Goal: Information Seeking & Learning: Learn about a topic

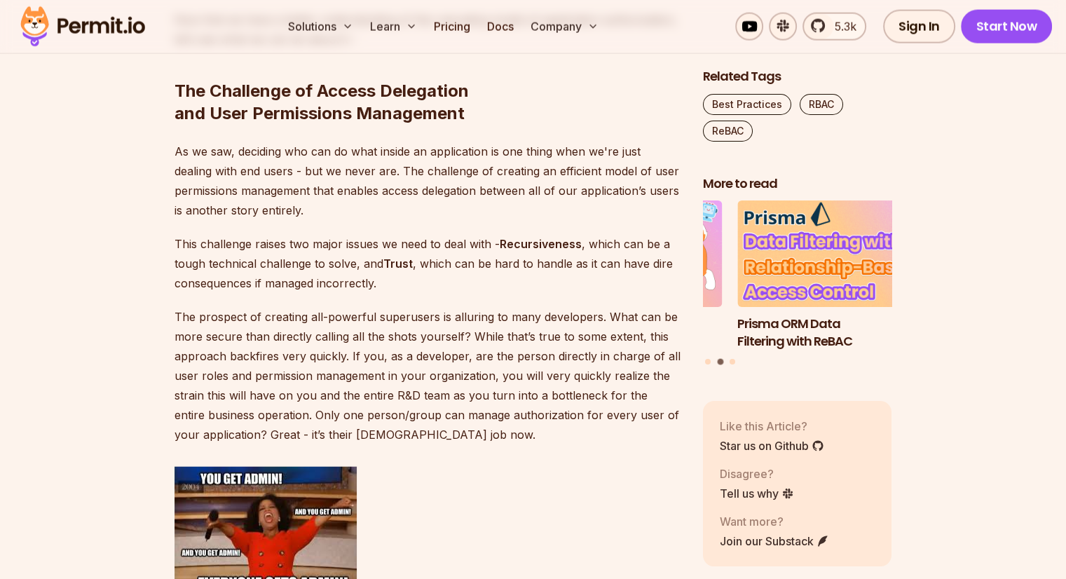
scroll to position [3294, 0]
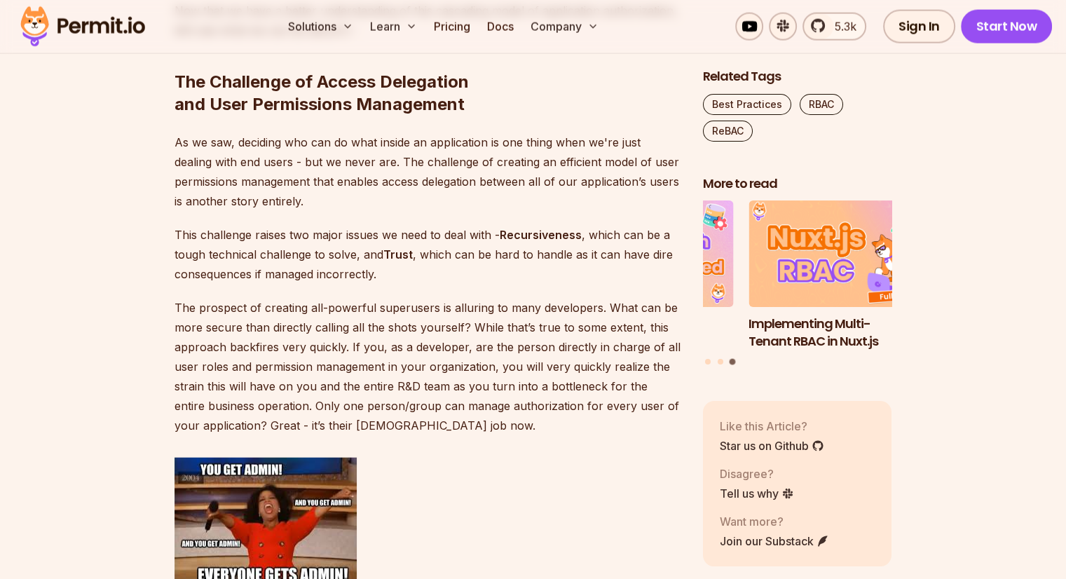
click at [532, 233] on strong "Recursiveness" at bounding box center [541, 235] width 82 height 14
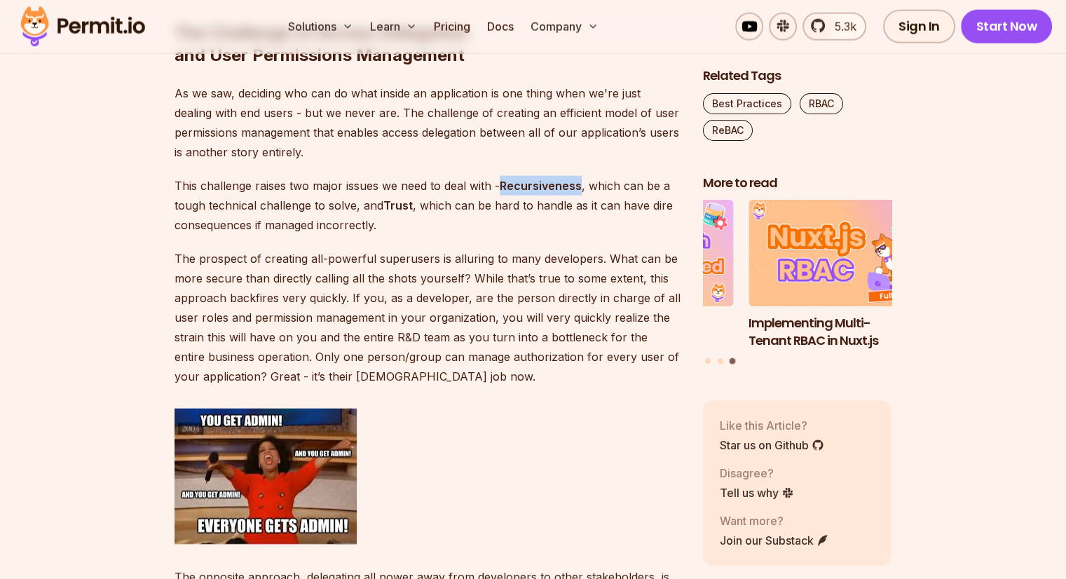
scroll to position [3365, 0]
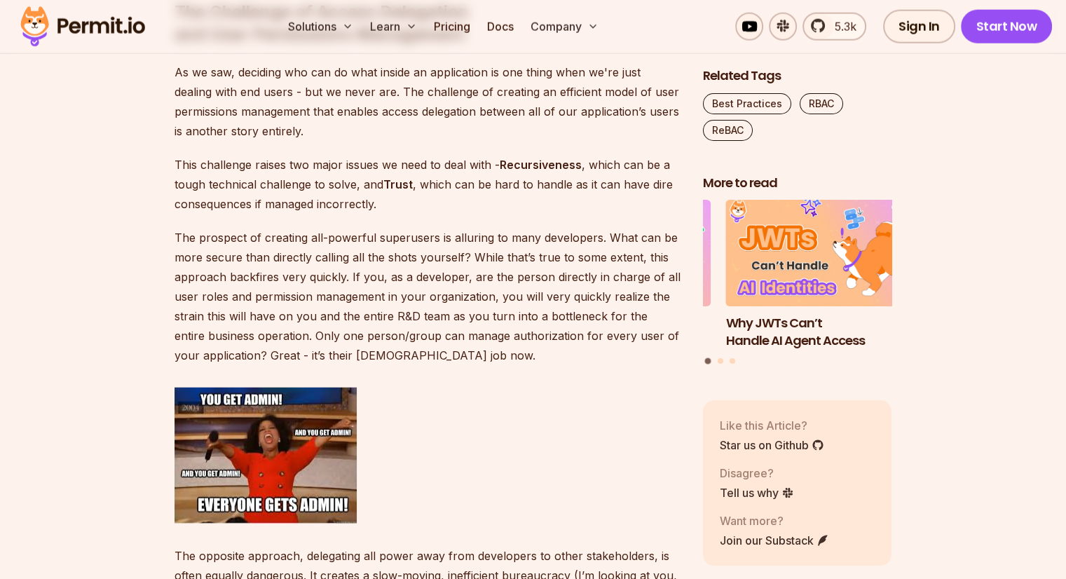
click at [463, 236] on p "The prospect of creating all-powerful superusers is alluring to many developers…" at bounding box center [428, 296] width 506 height 137
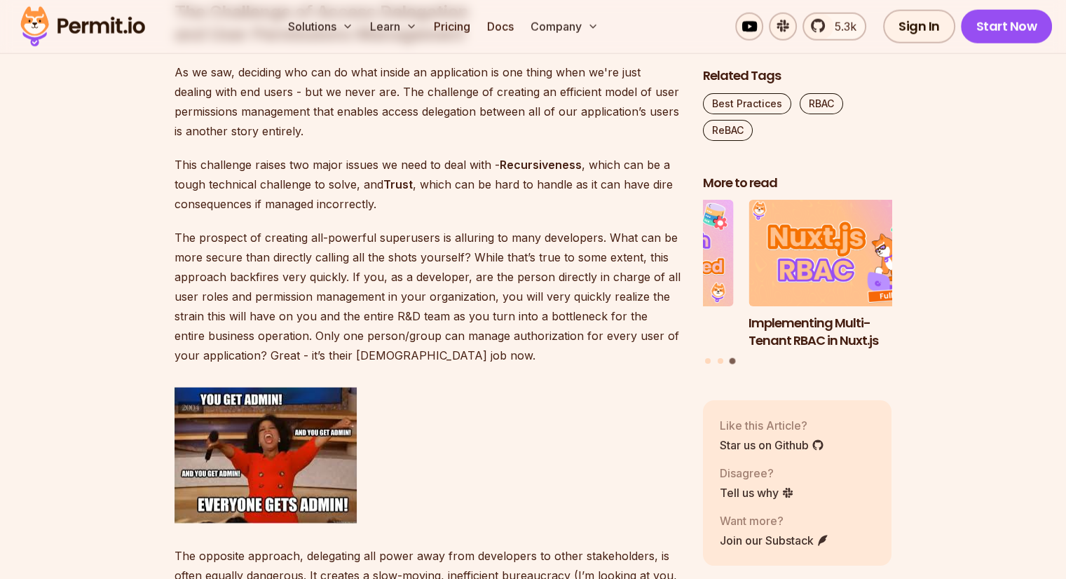
click at [191, 313] on p "The prospect of creating all-powerful superusers is alluring to many developers…" at bounding box center [428, 296] width 506 height 137
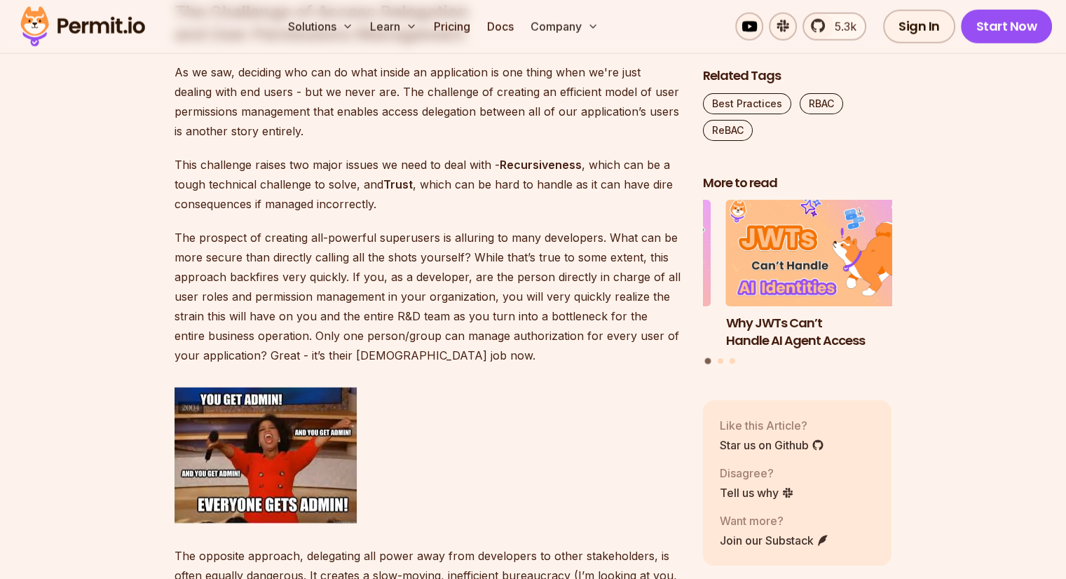
click at [327, 334] on p "The prospect of creating all-powerful superusers is alluring to many developers…" at bounding box center [428, 296] width 506 height 137
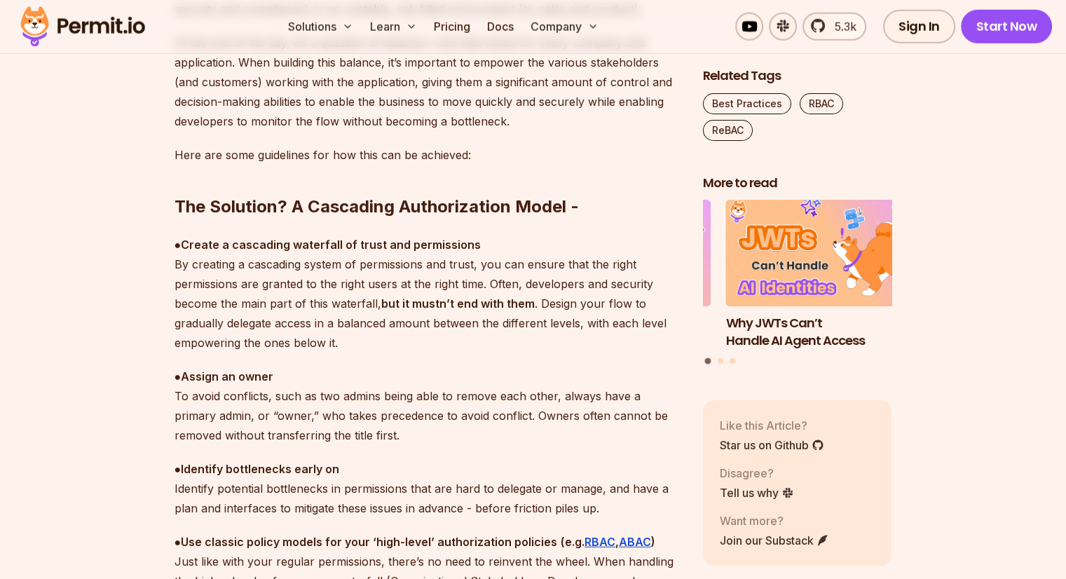
scroll to position [3995, 0]
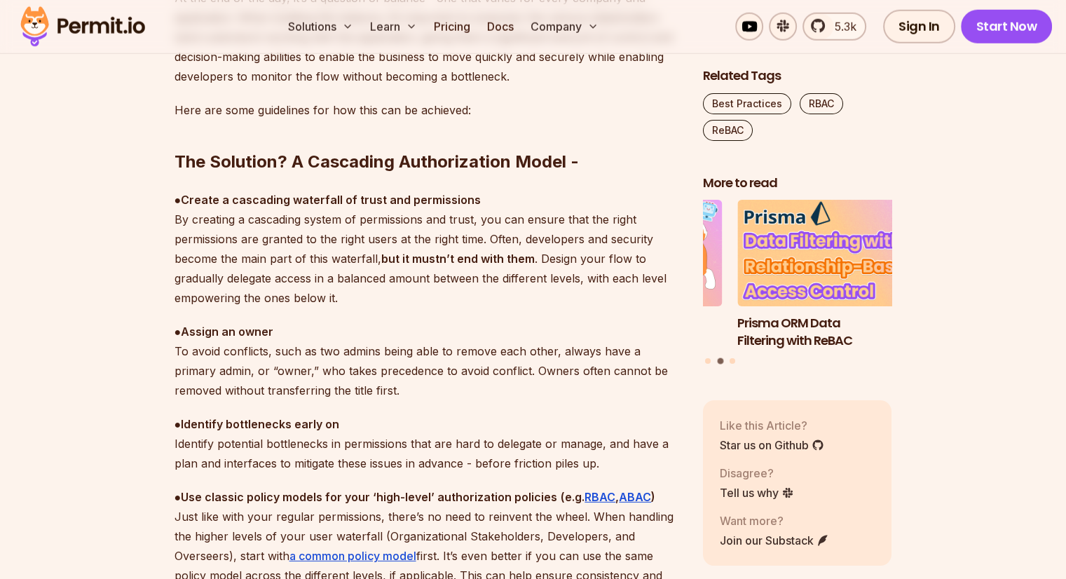
click at [343, 163] on h2 "The Solution? A Cascading Authorization Model -" at bounding box center [428, 134] width 506 height 79
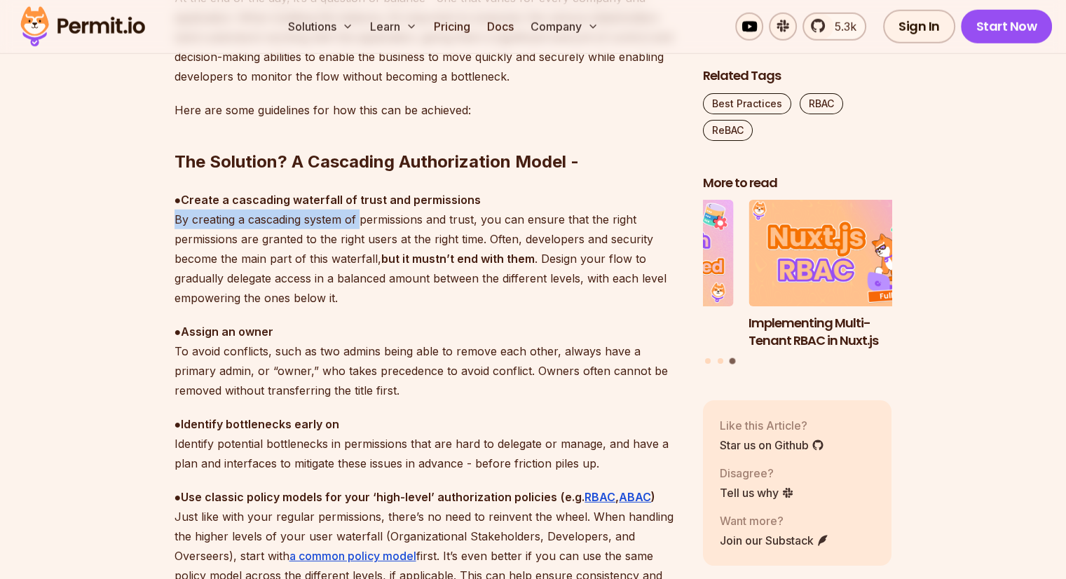
drag, startPoint x: 174, startPoint y: 219, endPoint x: 360, endPoint y: 218, distance: 185.8
click at [360, 218] on p "● Create a cascading waterfall of trust and permissions By creating a cascading…" at bounding box center [428, 249] width 506 height 118
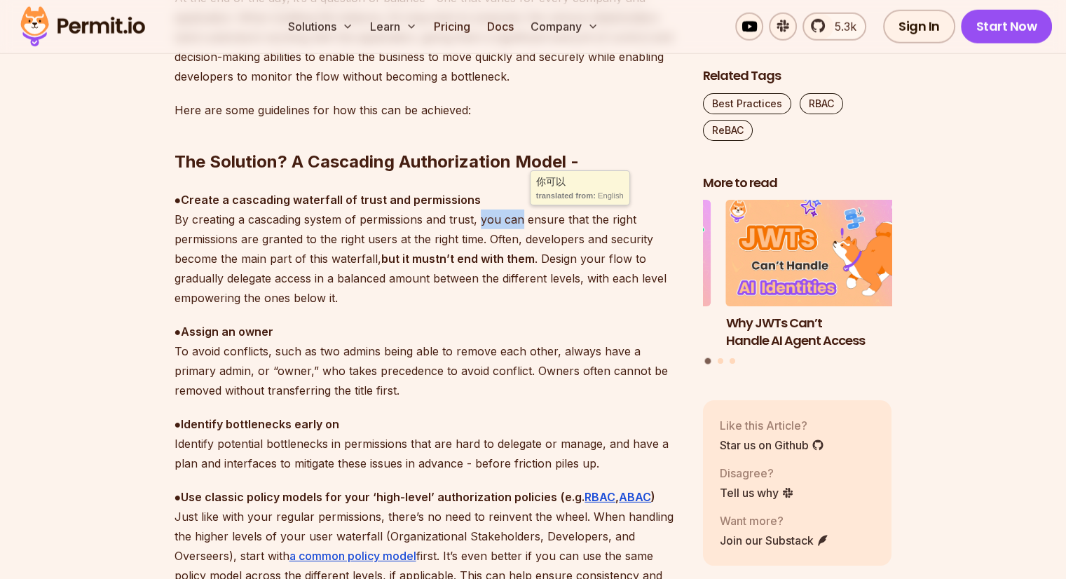
drag, startPoint x: 480, startPoint y: 221, endPoint x: 523, endPoint y: 219, distance: 42.8
click at [523, 219] on p "● Create a cascading waterfall of trust and permissions By creating a cascading…" at bounding box center [428, 249] width 506 height 118
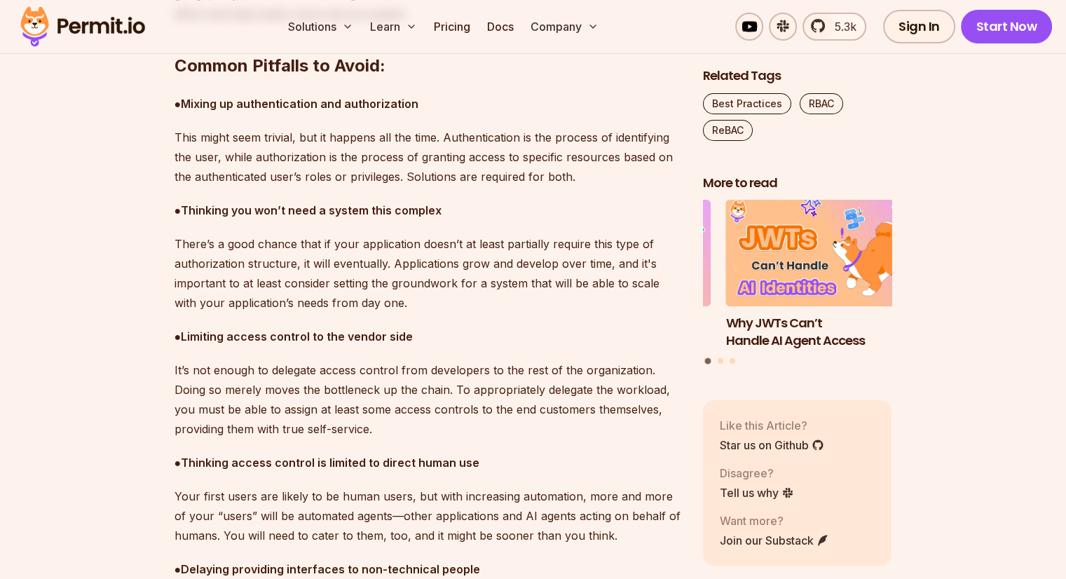
scroll to position [4766, 0]
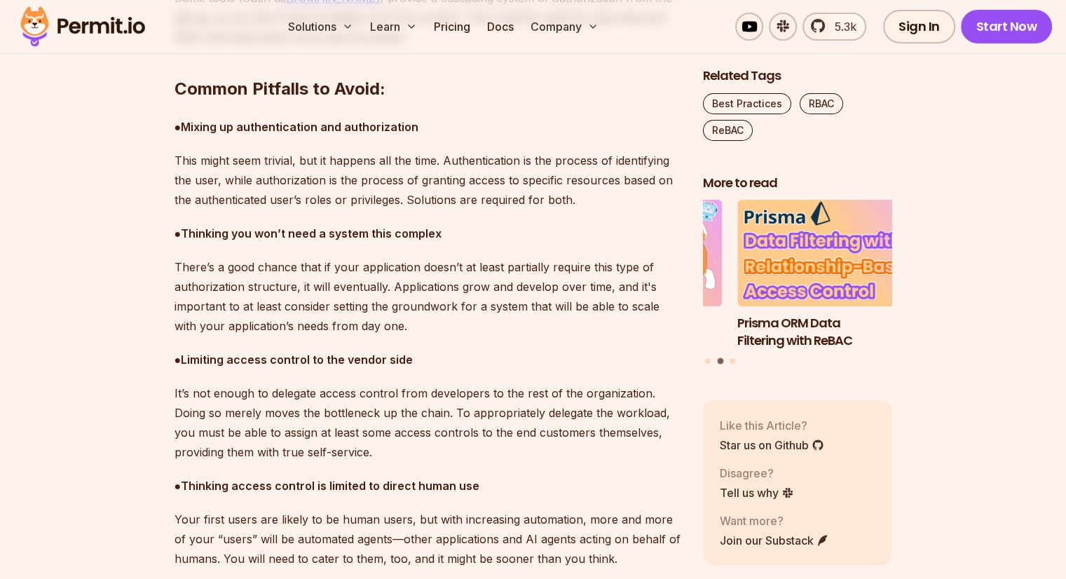
click at [290, 125] on strong "Mixing up authentication and authorization" at bounding box center [300, 127] width 238 height 14
click at [362, 123] on strong "Mixing up authentication and authorization" at bounding box center [300, 127] width 238 height 14
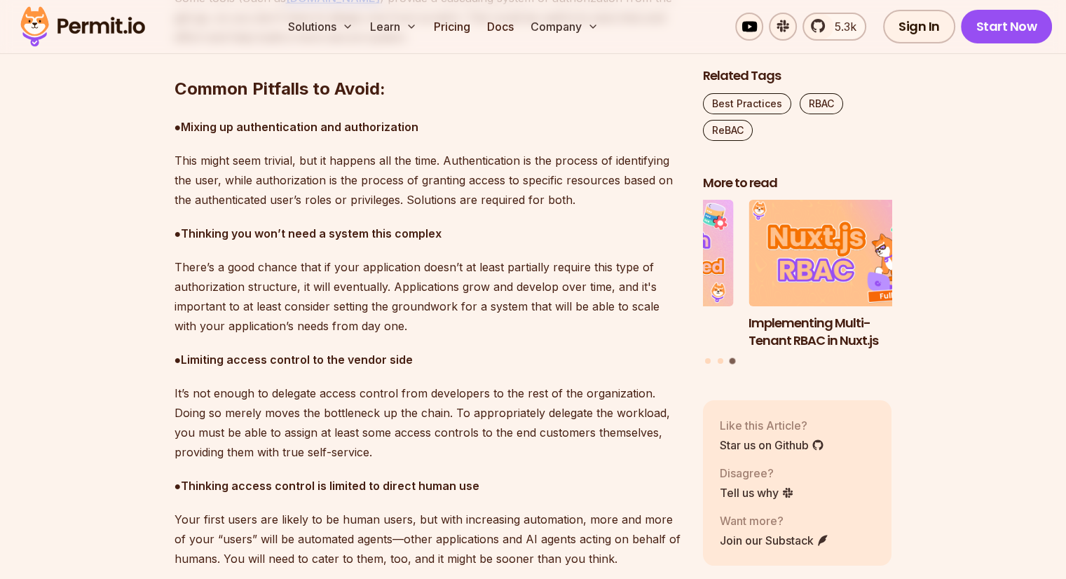
click at [278, 127] on strong "Mixing up authentication and authorization" at bounding box center [300, 127] width 238 height 14
click at [273, 161] on p "This might seem trivial, but it happens all the time. Authentication is the pro…" at bounding box center [428, 180] width 506 height 59
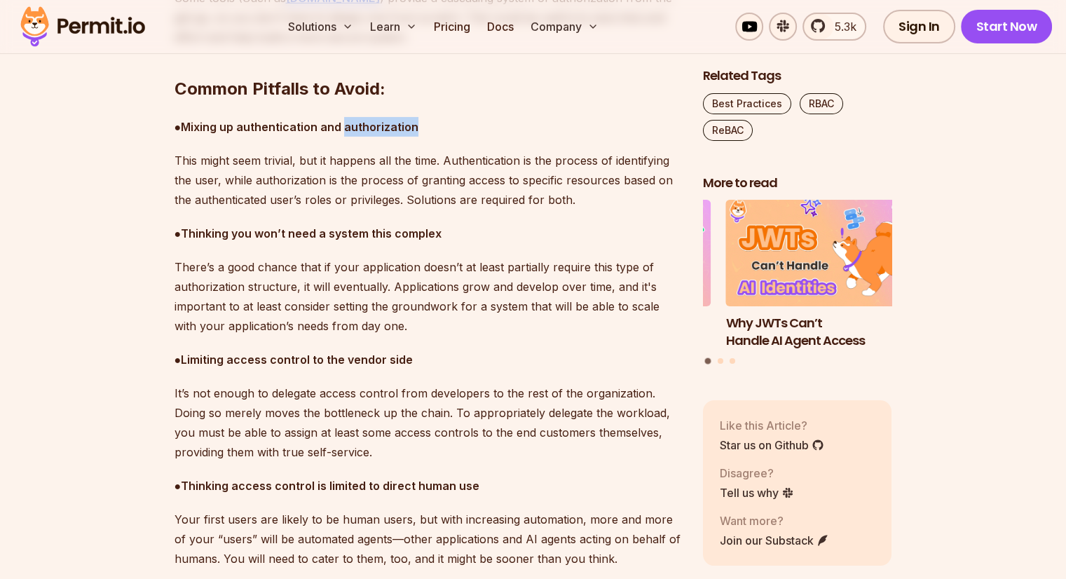
drag, startPoint x: 415, startPoint y: 128, endPoint x: 347, endPoint y: 126, distance: 68.0
click at [347, 126] on strong "Mixing up authentication and authorization" at bounding box center [300, 127] width 238 height 14
copy strong "authorization"
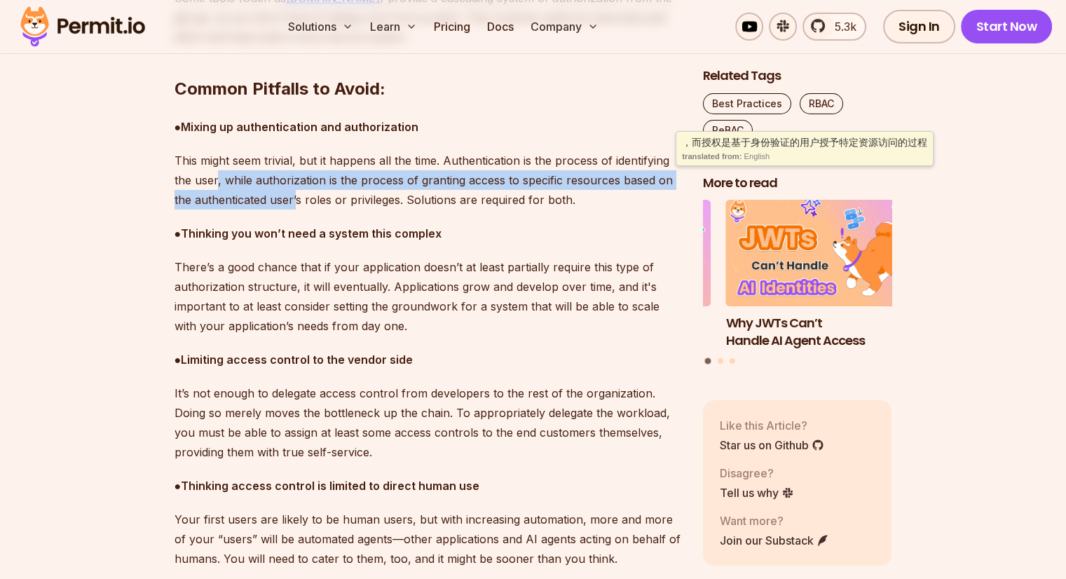
drag, startPoint x: 215, startPoint y: 183, endPoint x: 296, endPoint y: 208, distance: 84.5
click at [296, 208] on p "This might seem trivial, but it happens all the time. Authentication is the pro…" at bounding box center [428, 180] width 506 height 59
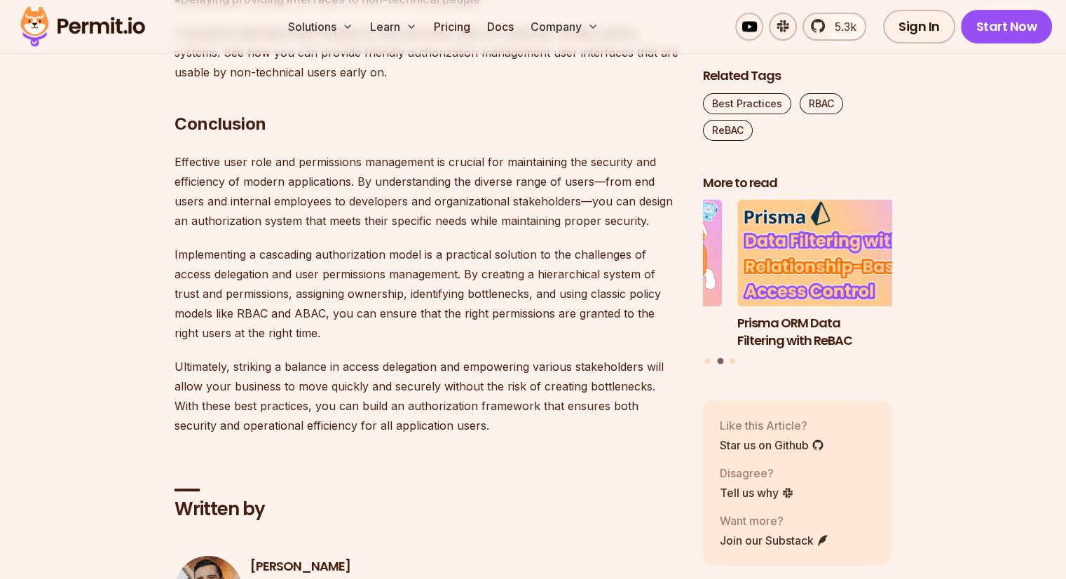
scroll to position [5257, 0]
